Goal: Information Seeking & Learning: Check status

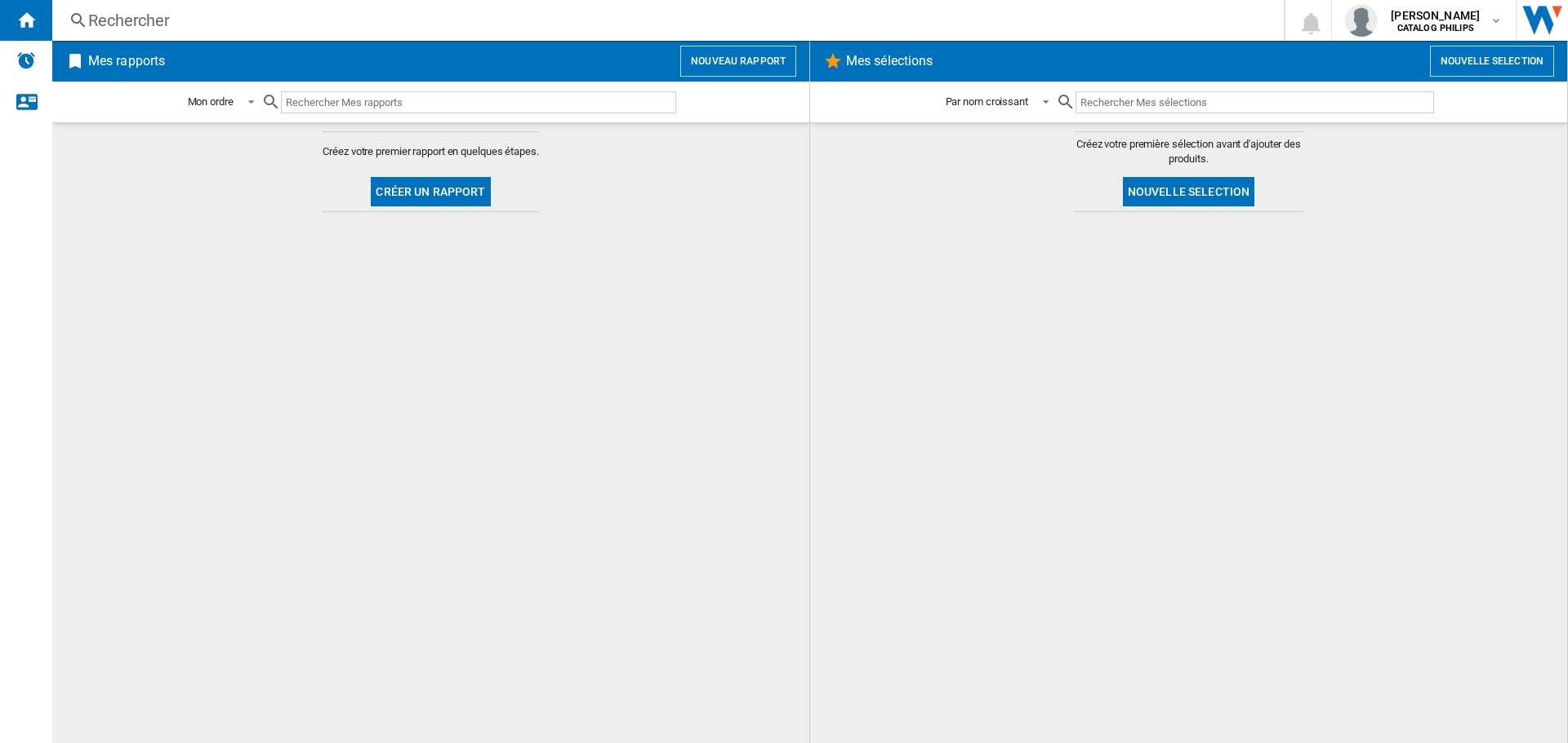
click at [138, 22] on div "Rechercher" at bounding box center [664, 21] width 1153 height 23
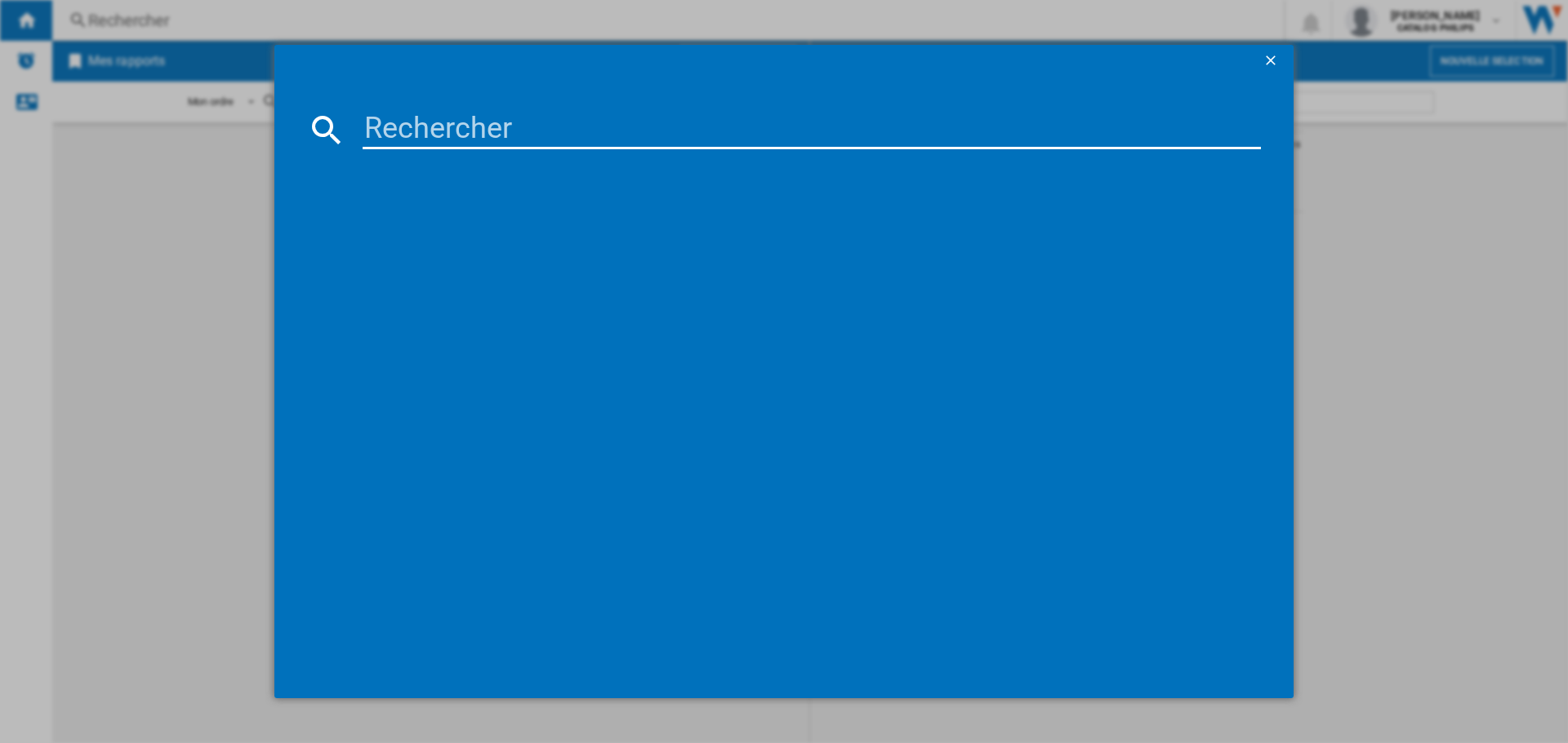
click at [1271, 57] on ng-md-icon "getI18NText('BUTTONS.CLOSE_DIALOG')" at bounding box center [1272, 62] width 20 height 20
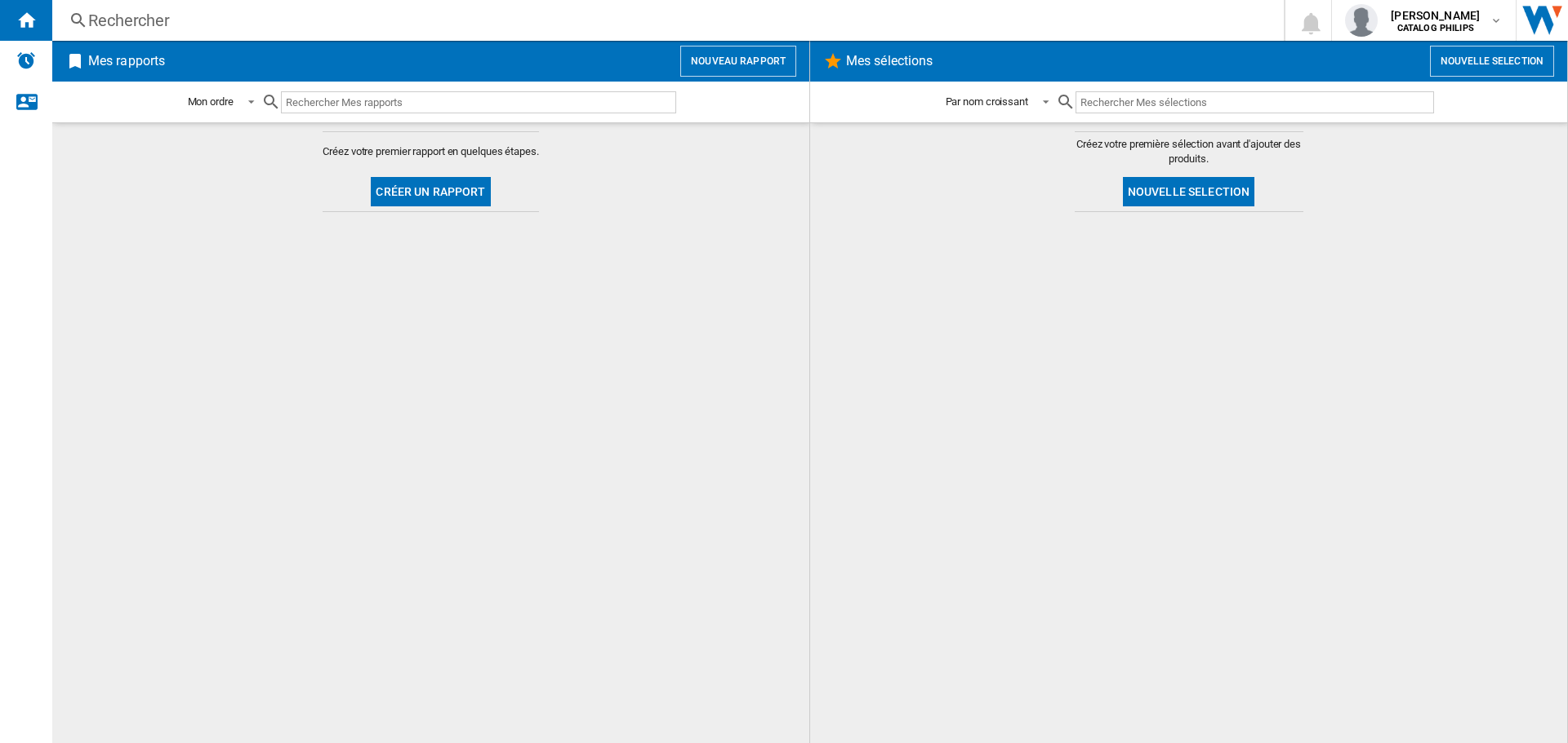
click at [128, 25] on div "Rechercher" at bounding box center [664, 21] width 1153 height 23
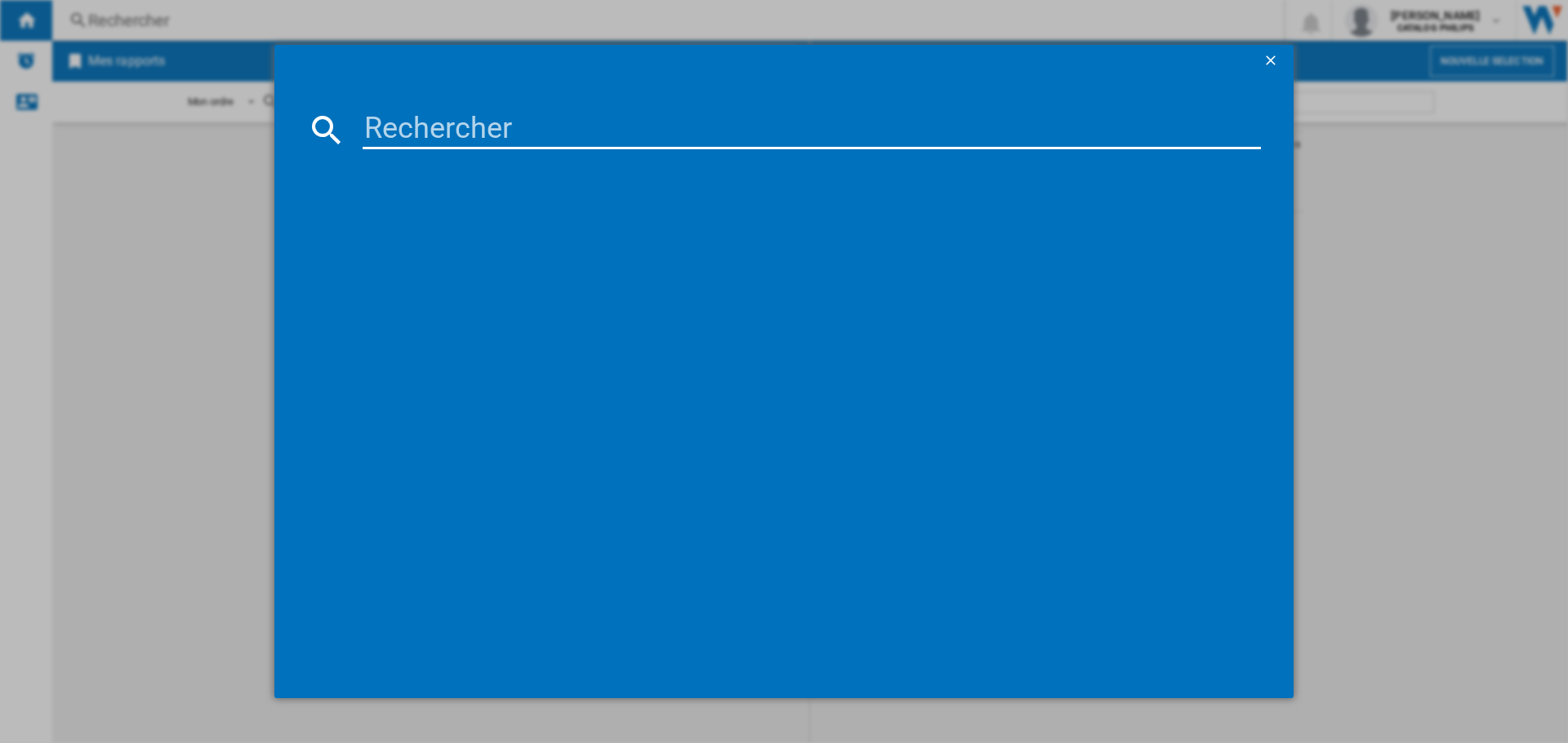
click at [404, 133] on input at bounding box center [811, 129] width 898 height 39
type input "EP4441/50"
click at [425, 242] on div "PHILIPS SERIES 4400 EP444150 NOIR" at bounding box center [796, 235] width 882 height 17
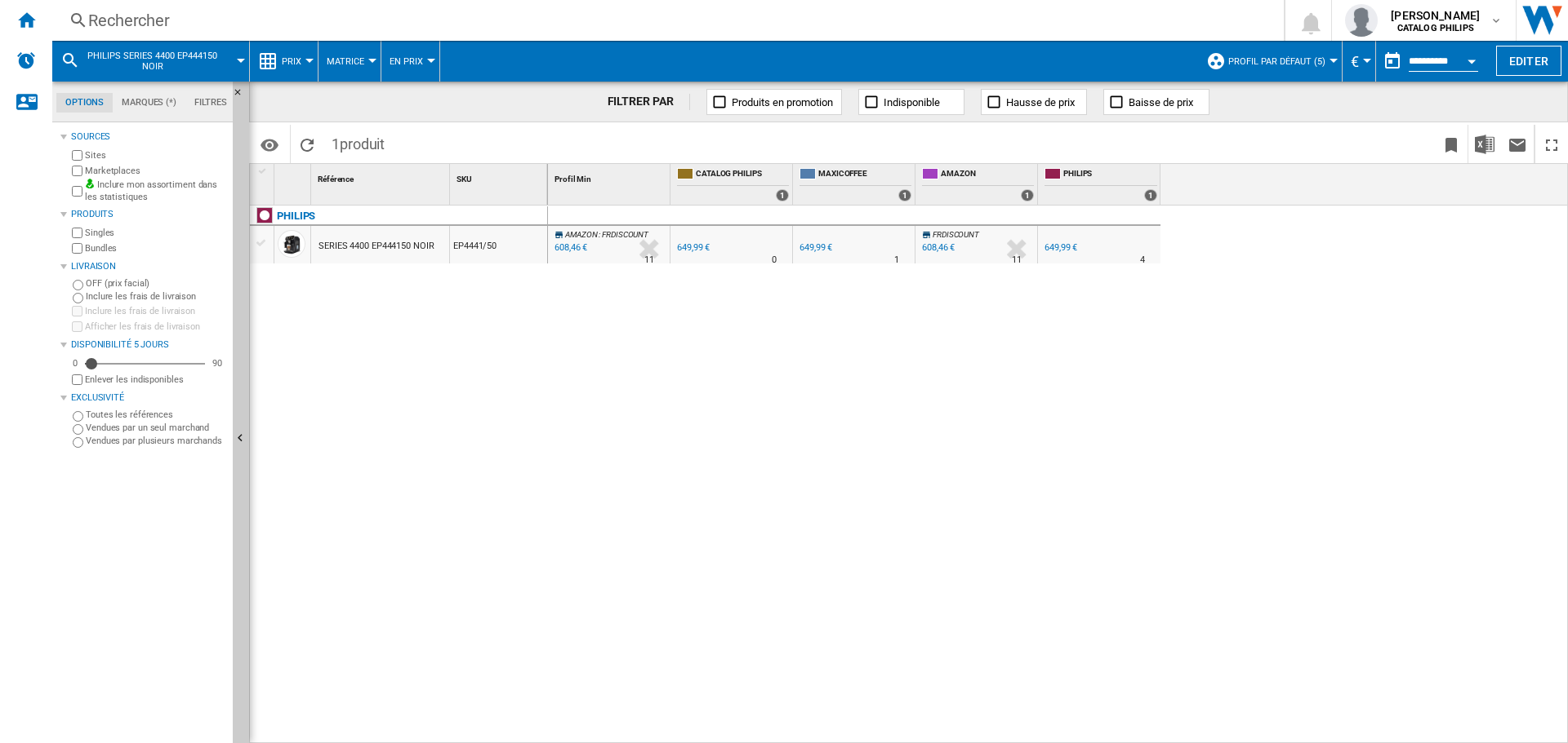
click at [1246, 51] on button "Profil par défaut (5)" at bounding box center [1280, 60] width 105 height 41
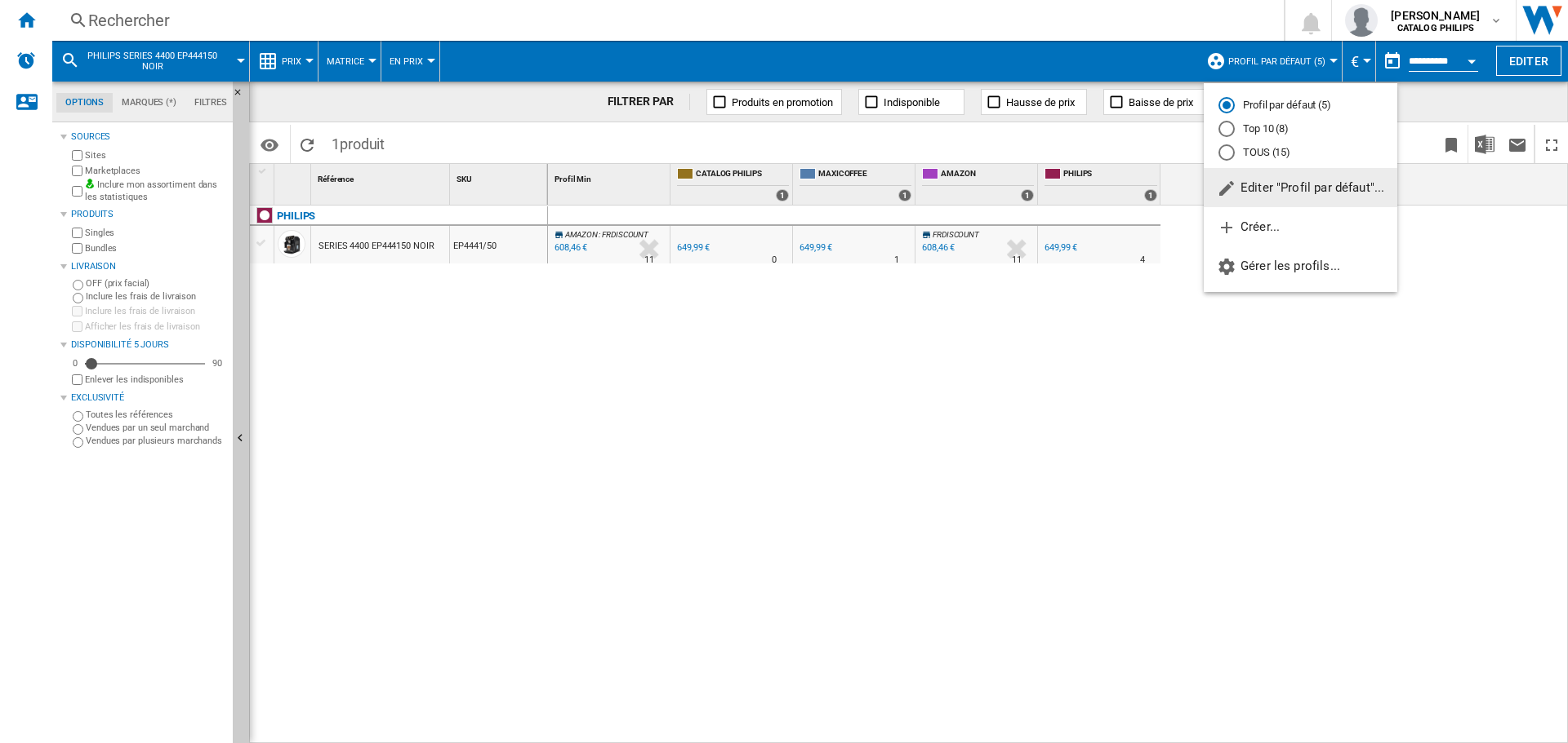
click at [1247, 150] on md-radio-button "TOUS (15)" at bounding box center [1300, 152] width 164 height 16
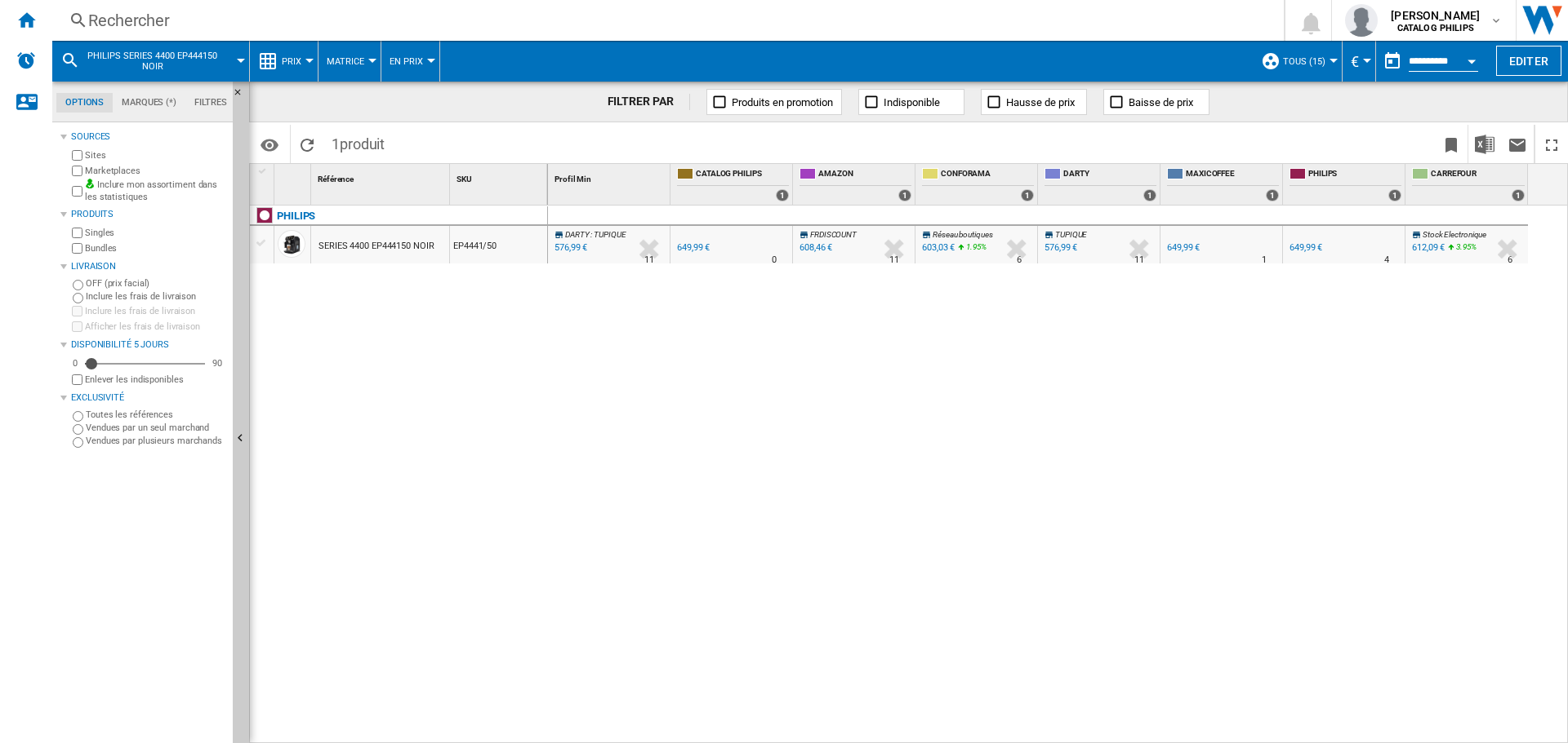
click at [270, 64] on ng-md-icon at bounding box center [268, 61] width 20 height 20
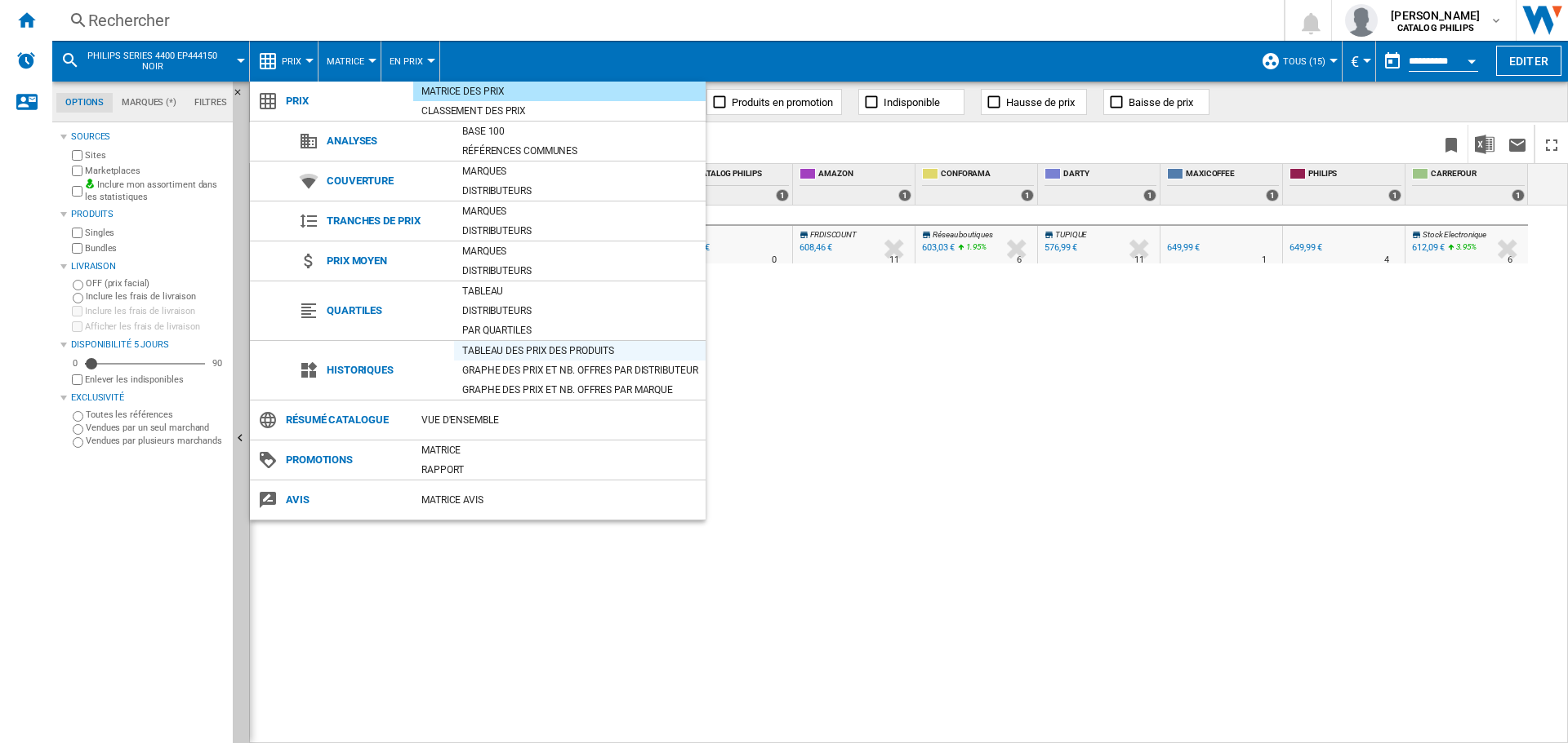
click at [482, 348] on div "Tableau des prix des produits" at bounding box center [579, 351] width 251 height 17
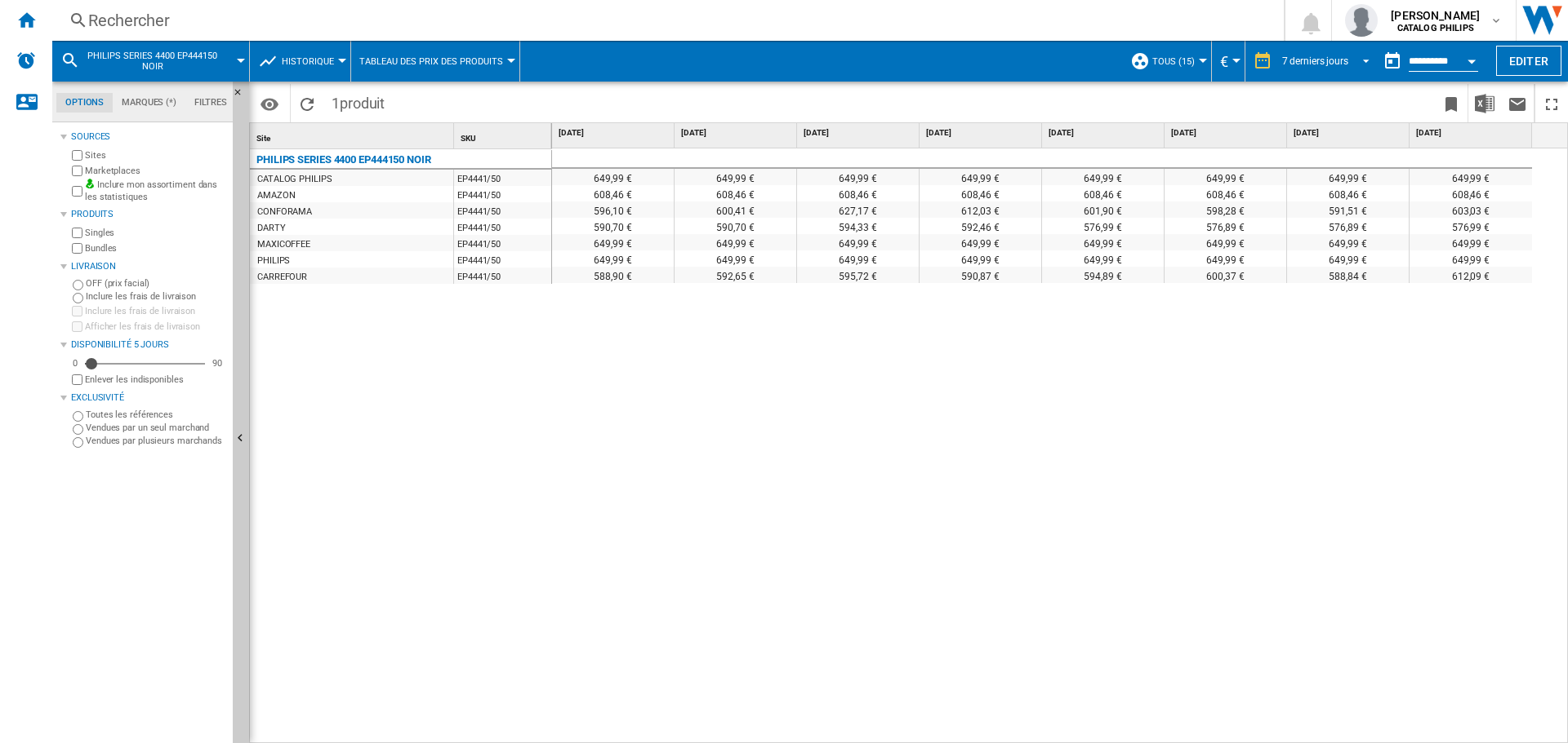
click at [1336, 60] on div "7 derniers jours" at bounding box center [1315, 61] width 66 height 12
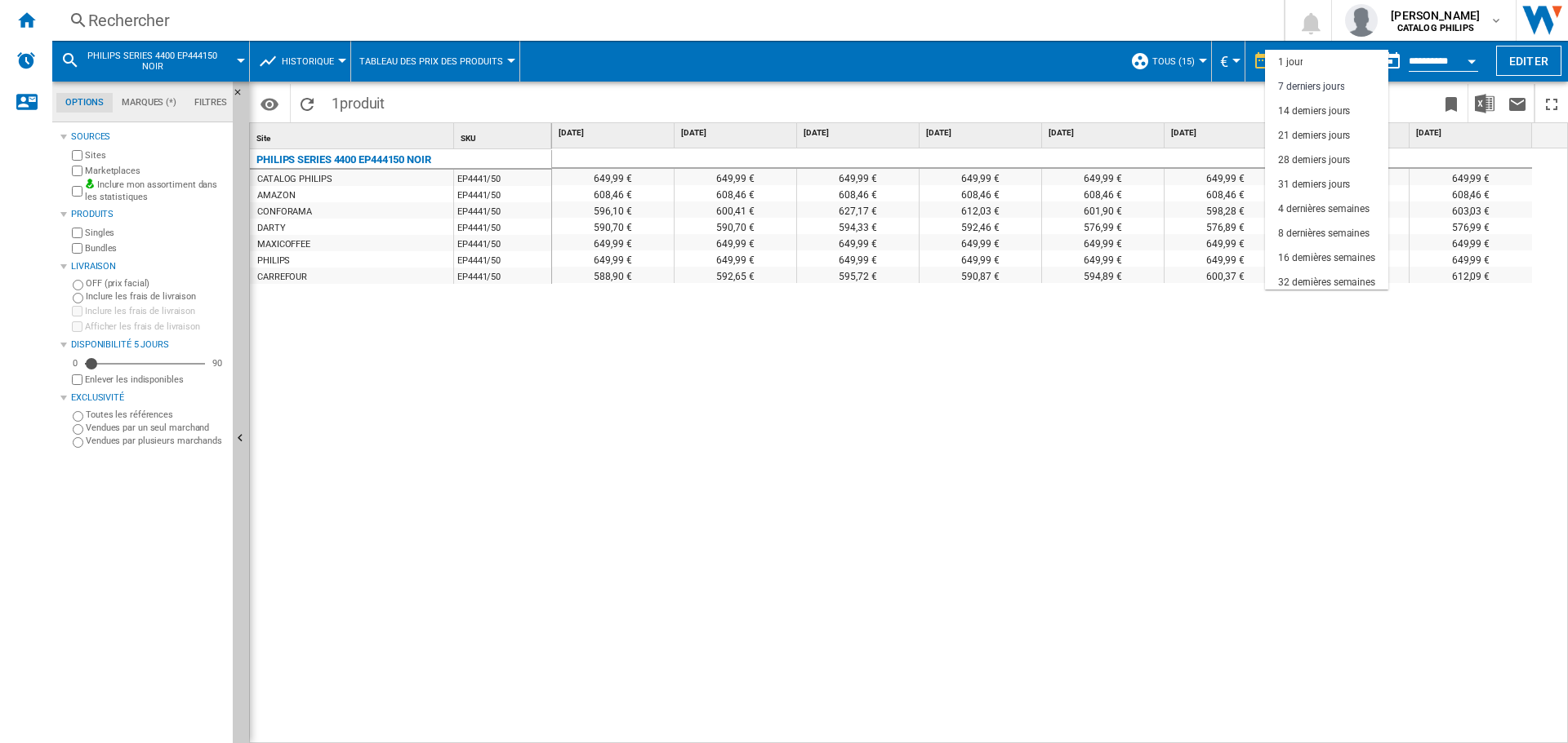
scroll to position [25, 0]
click at [1314, 199] on md-option "8 dernières semaines" at bounding box center [1326, 209] width 123 height 25
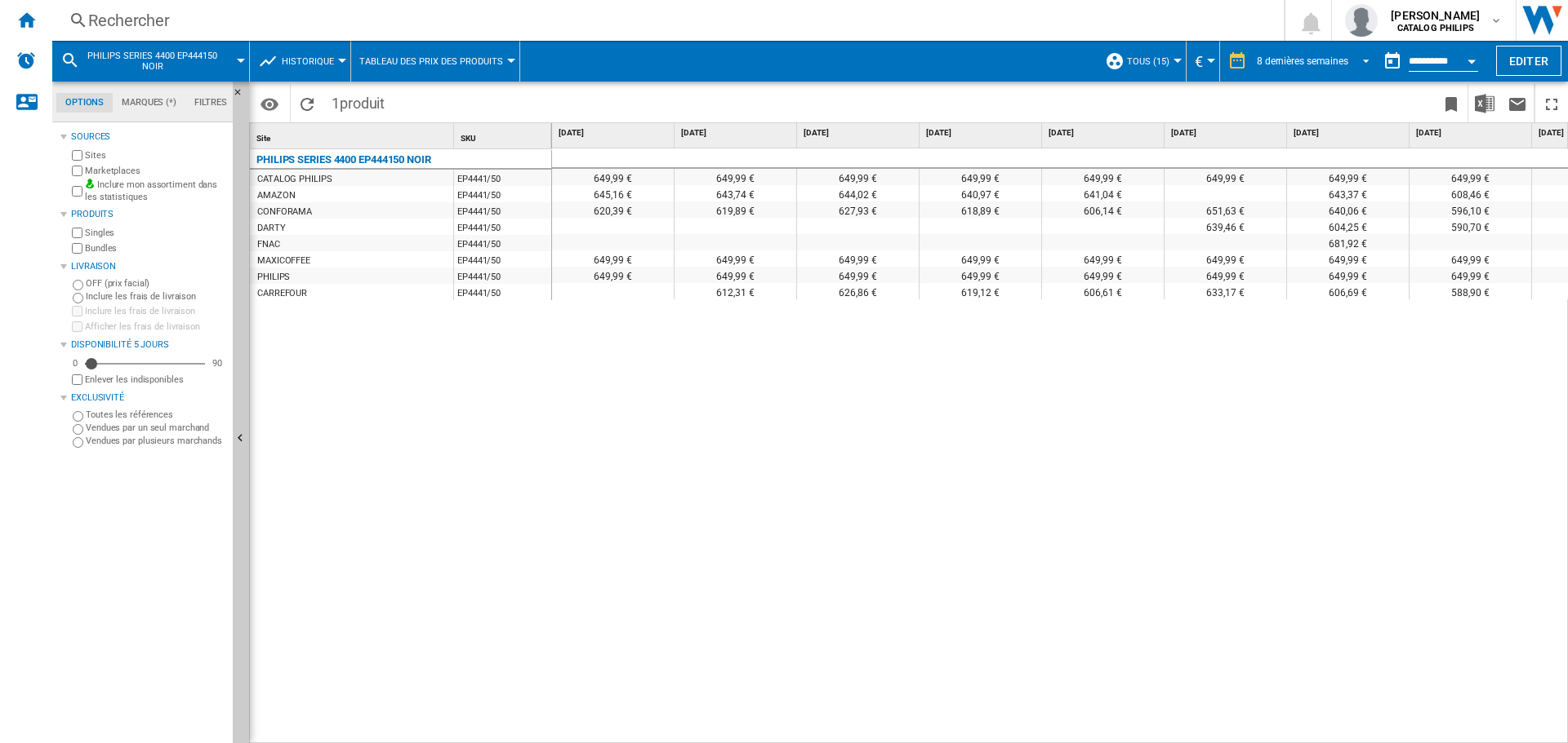
click at [1275, 60] on div "8 dernières semaines" at bounding box center [1302, 61] width 91 height 12
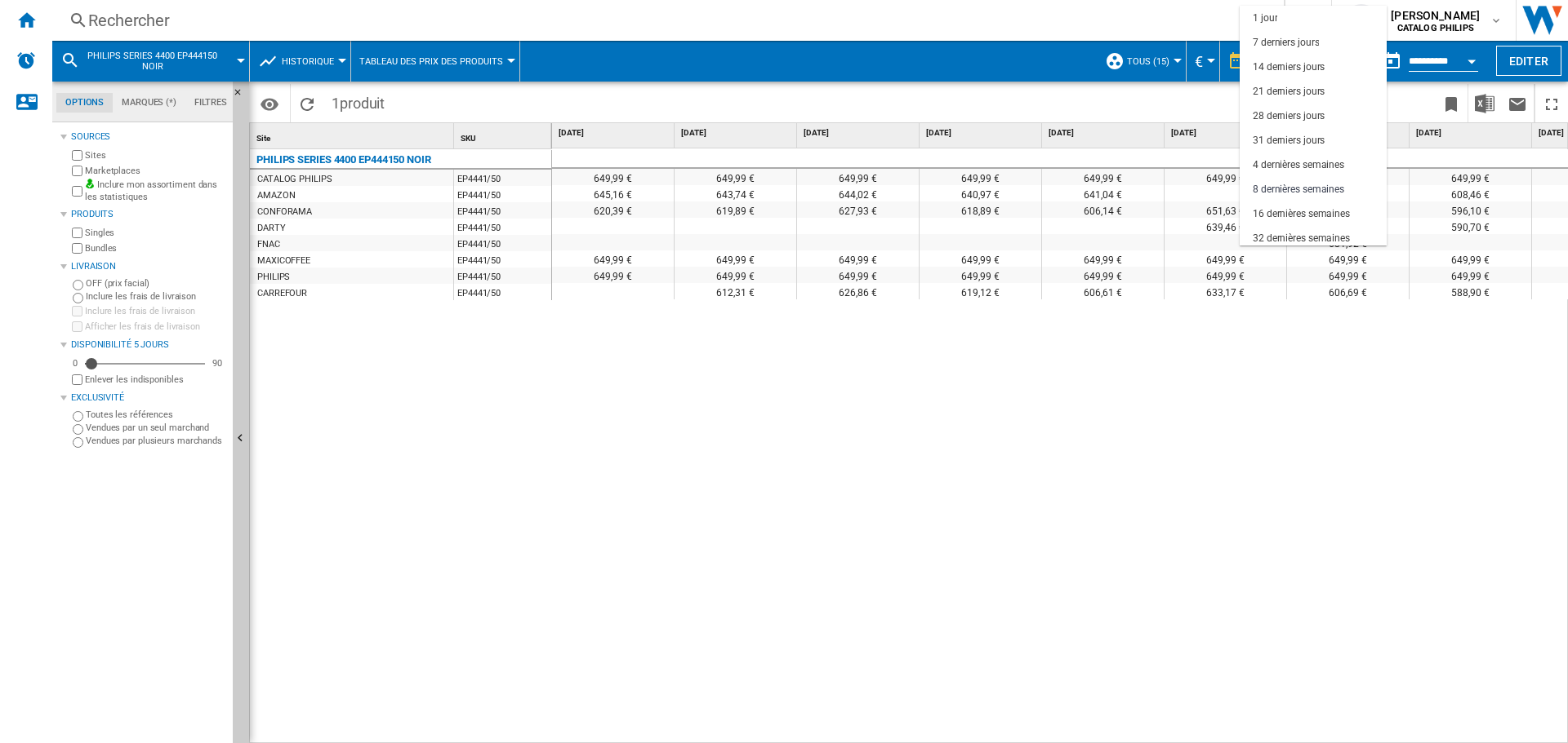
scroll to position [103, 0]
click at [1289, 166] on div "3 derniers mois" at bounding box center [1285, 160] width 67 height 14
